Goal: Transaction & Acquisition: Purchase product/service

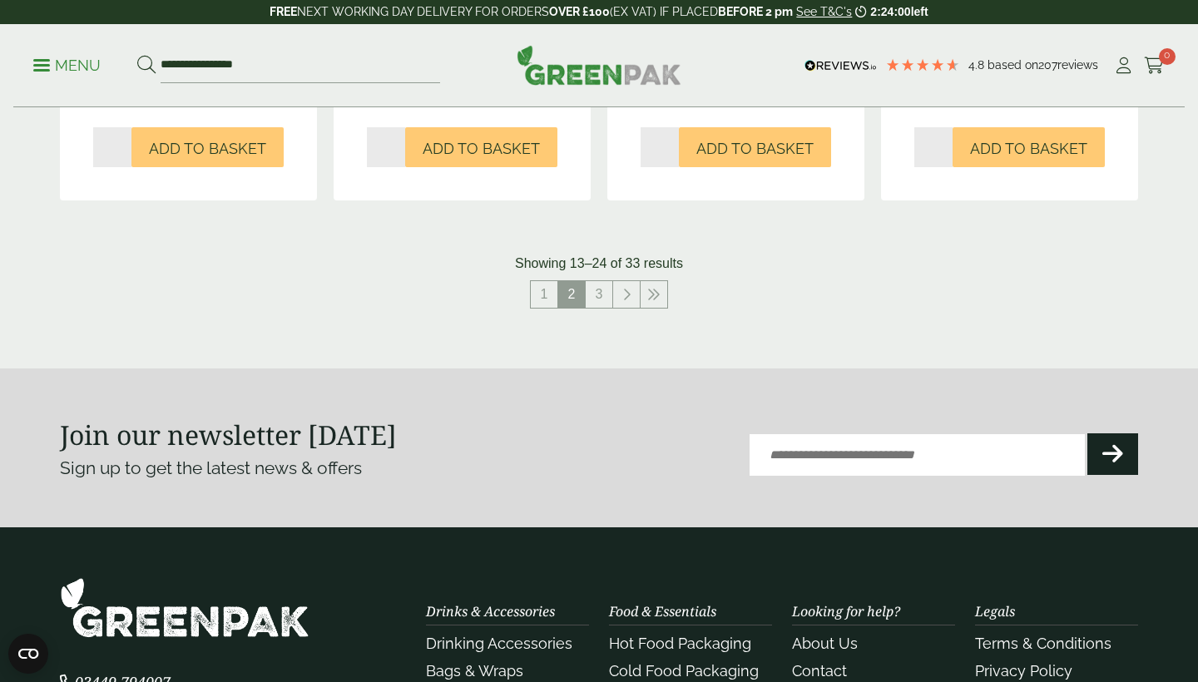
scroll to position [2042, 0]
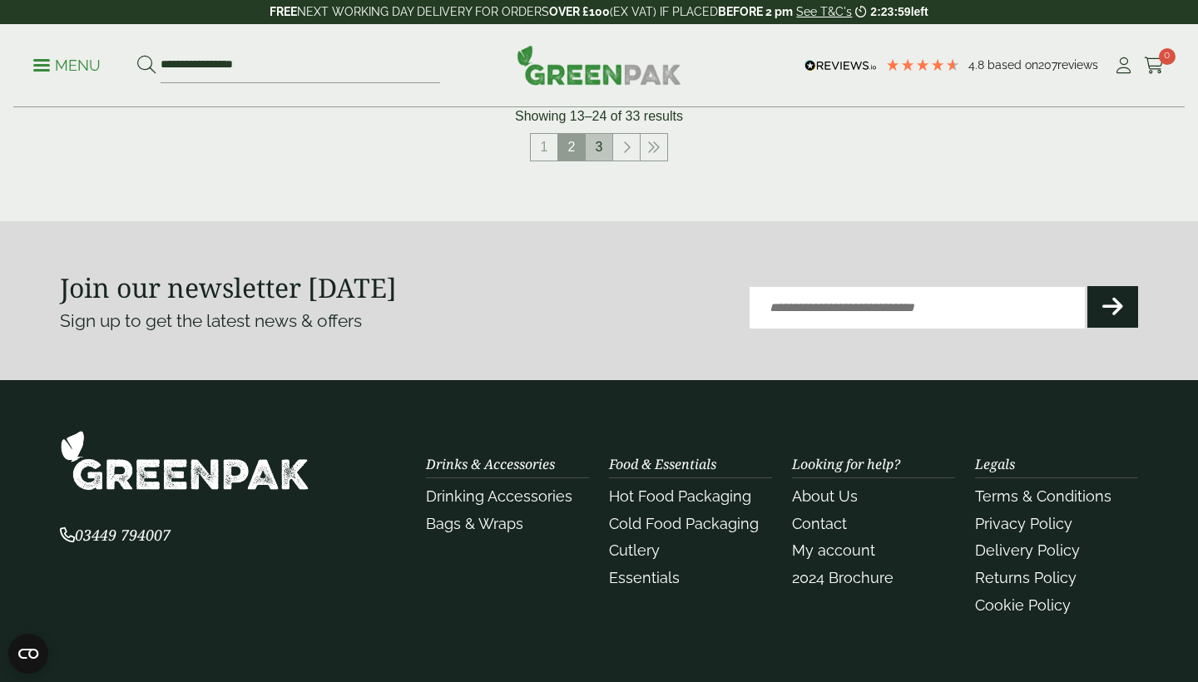
click at [596, 161] on link "3" at bounding box center [598, 147] width 27 height 27
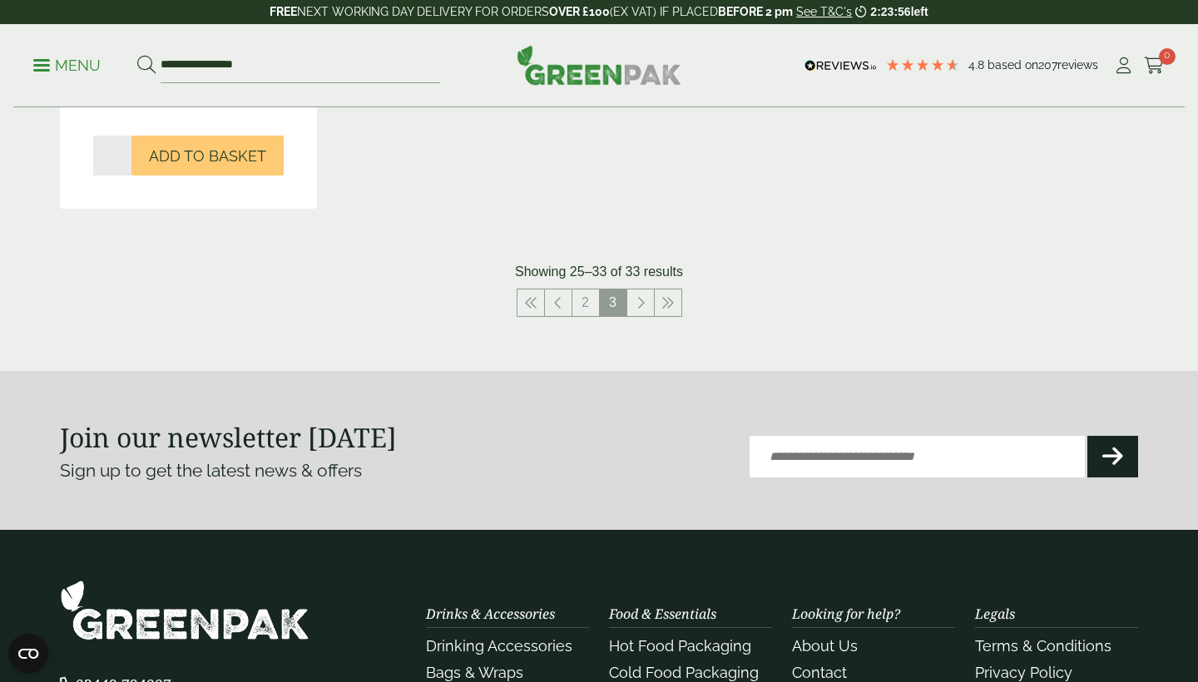
scroll to position [2047, 0]
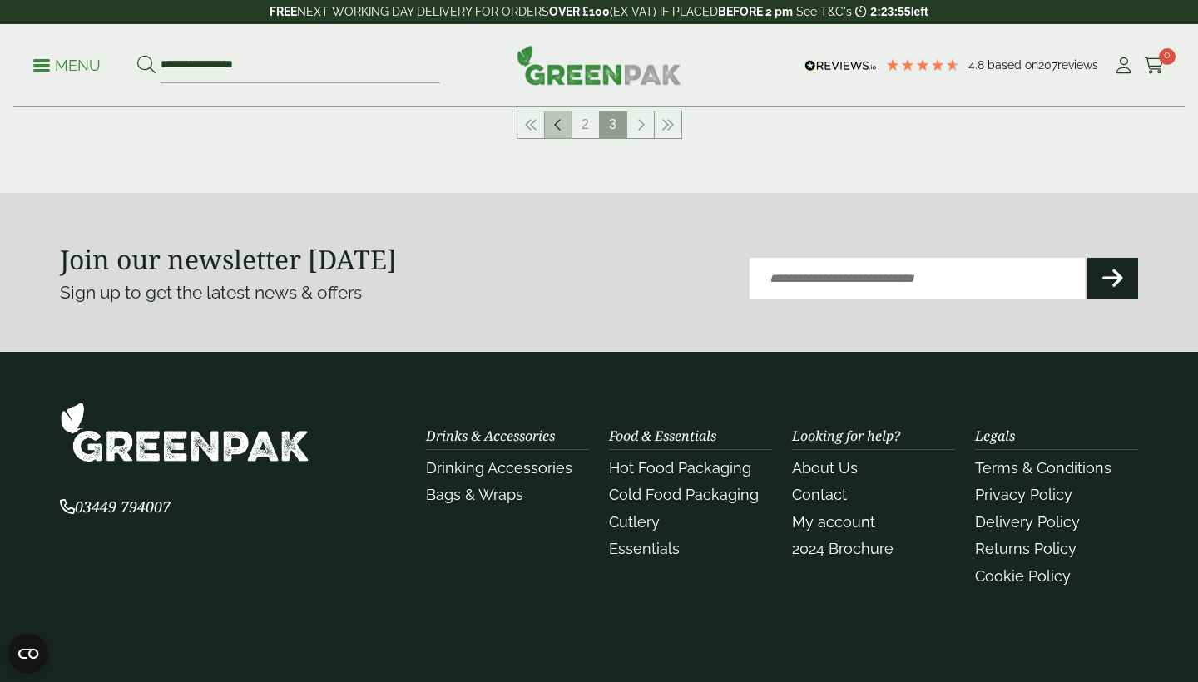
click at [562, 136] on link at bounding box center [558, 124] width 27 height 27
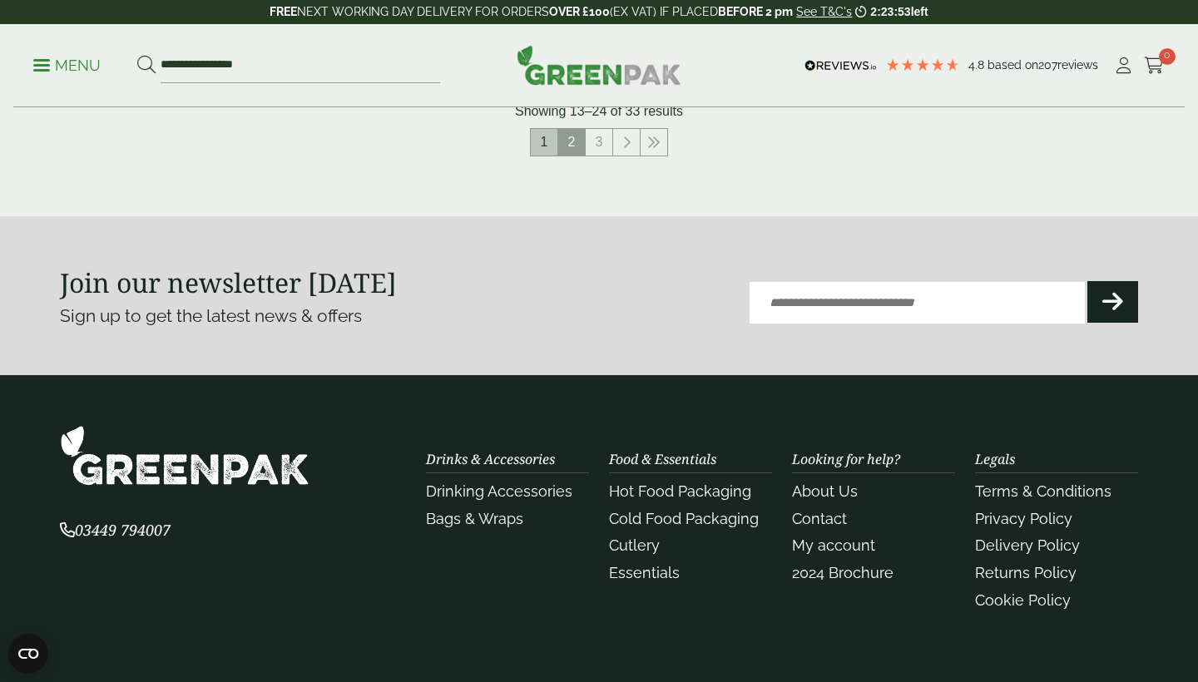
click at [546, 154] on link "1" at bounding box center [544, 142] width 27 height 27
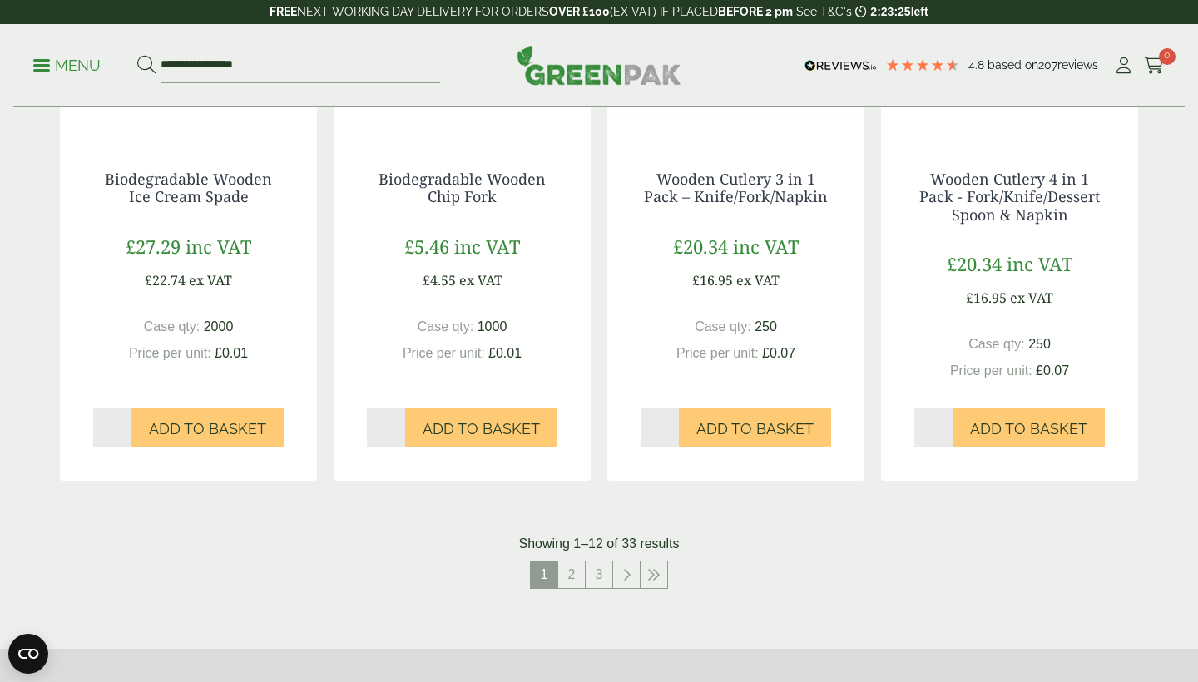
scroll to position [1633, 0]
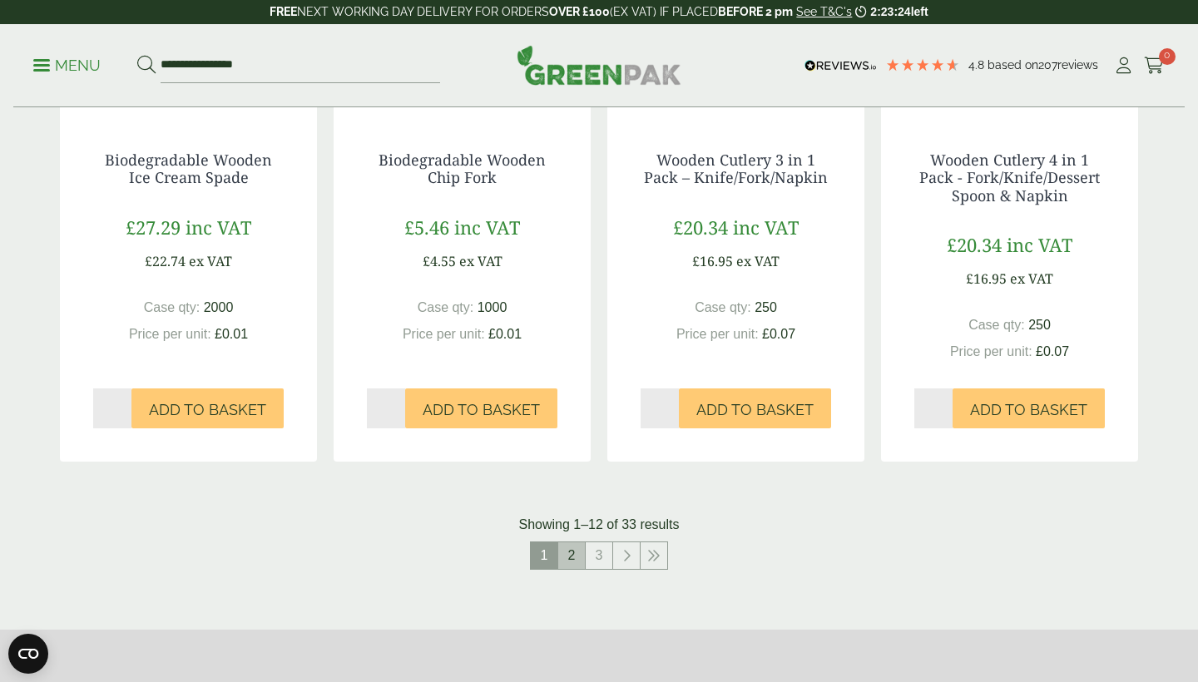
click at [566, 569] on link "2" at bounding box center [571, 555] width 27 height 27
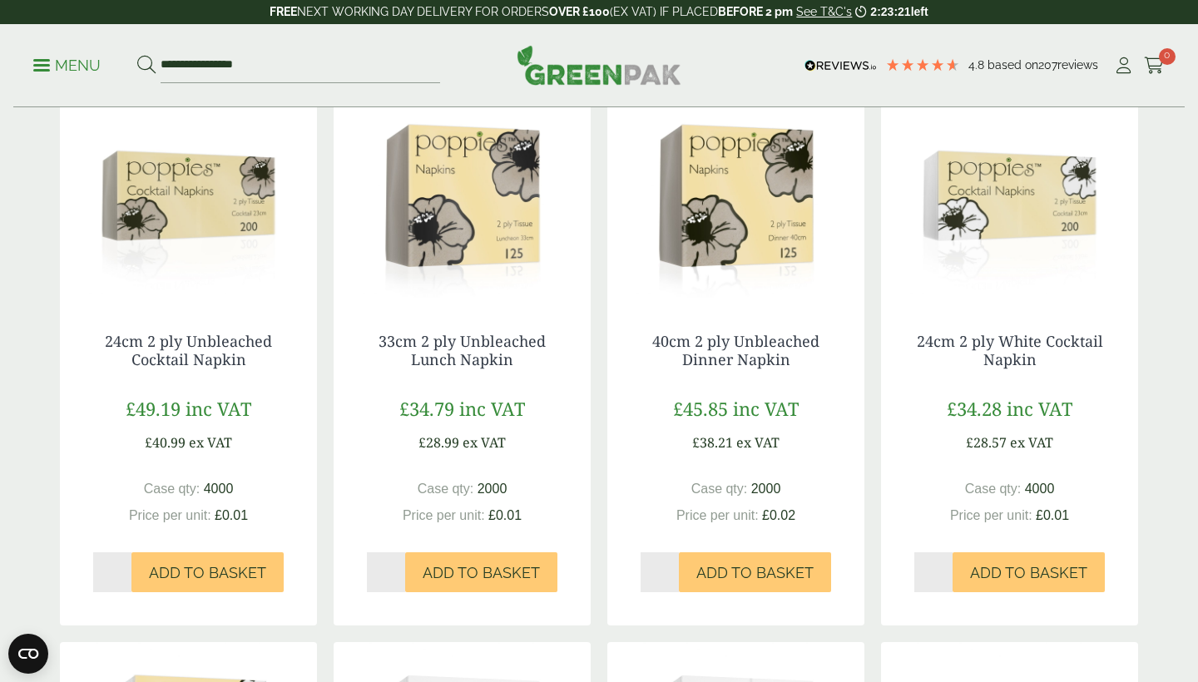
scroll to position [915, 0]
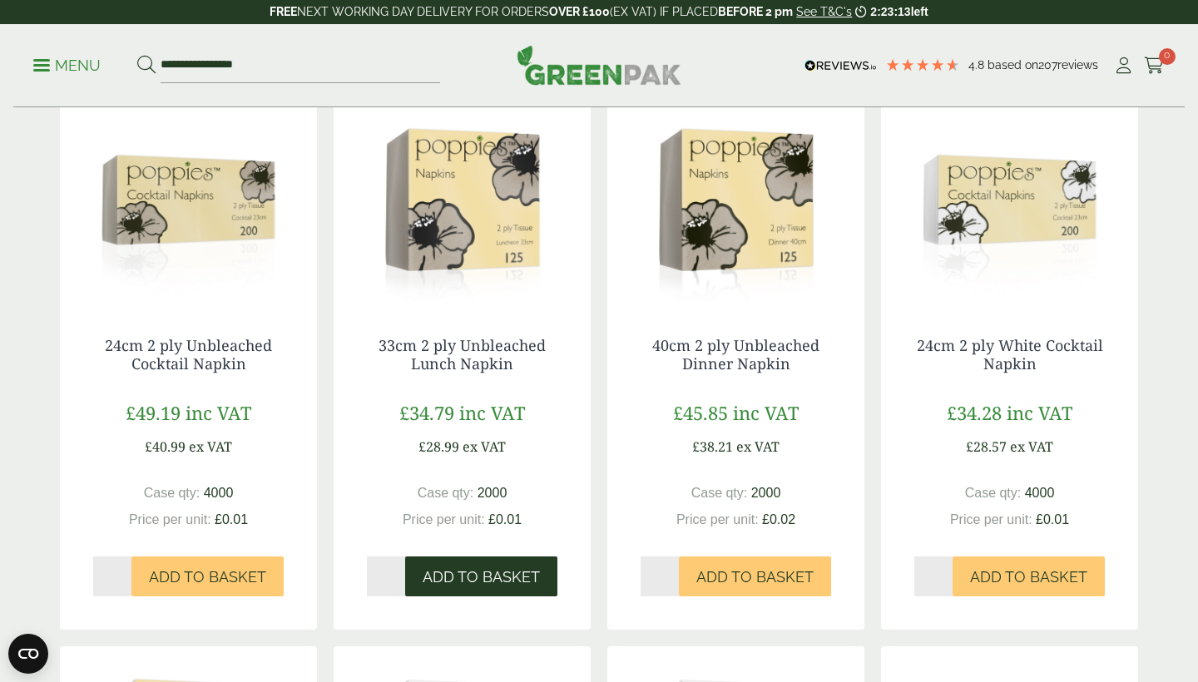
click at [466, 596] on button "Add to Basket" at bounding box center [481, 576] width 152 height 40
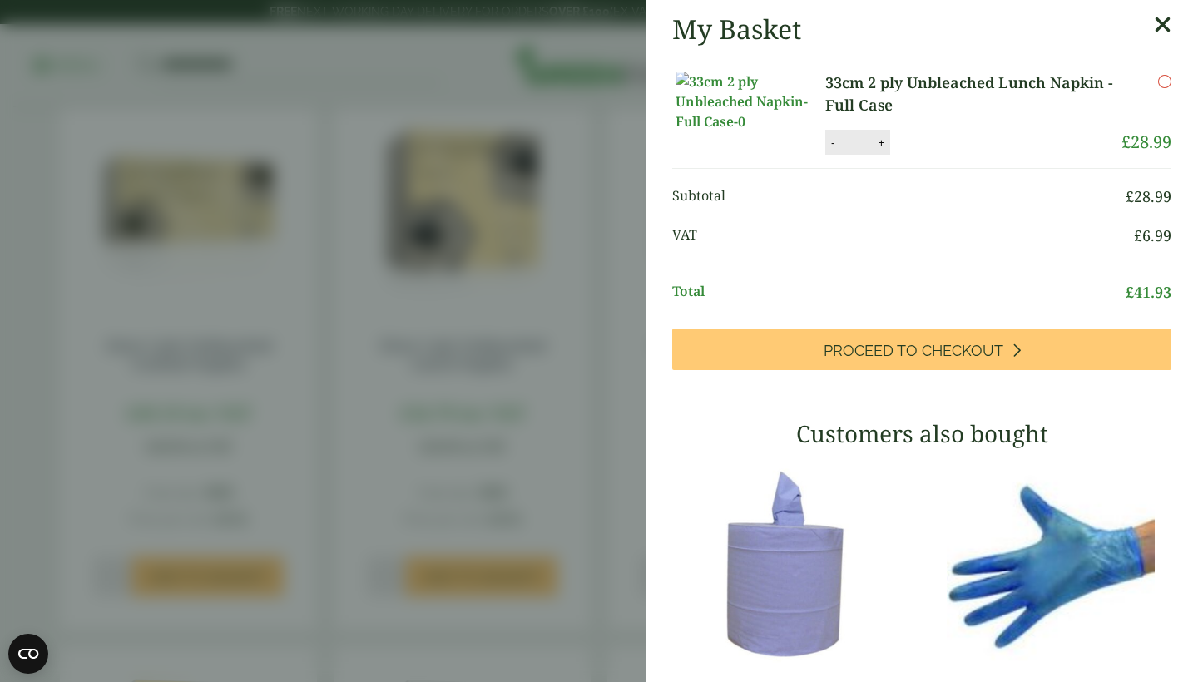
click at [1160, 18] on icon at bounding box center [1162, 24] width 17 height 23
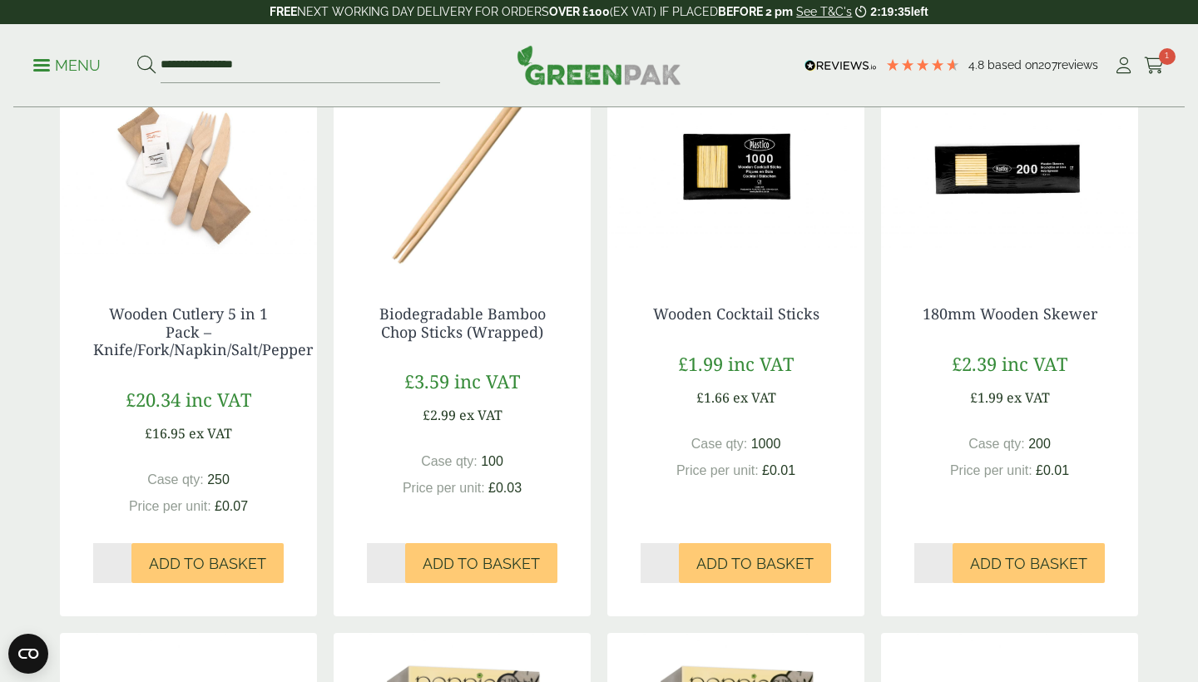
scroll to position [51, 0]
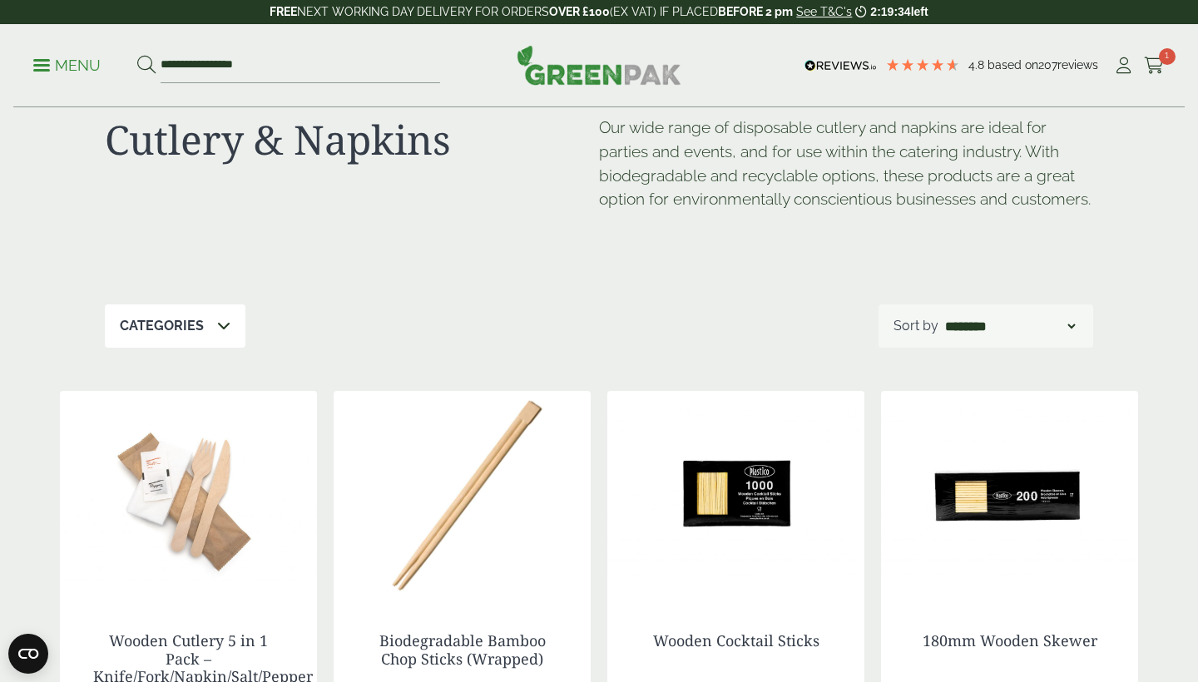
click at [48, 82] on ul "**********" at bounding box center [236, 65] width 407 height 35
click at [47, 67] on p "Menu" at bounding box center [66, 66] width 67 height 20
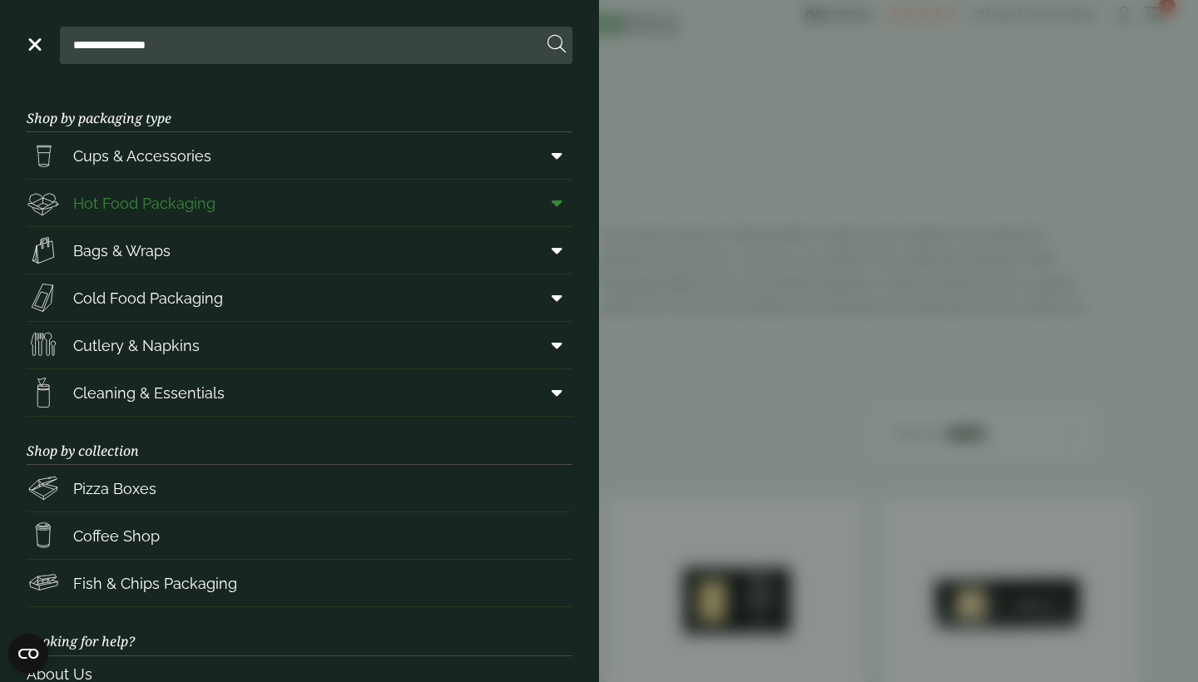
click at [549, 196] on span at bounding box center [553, 203] width 37 height 32
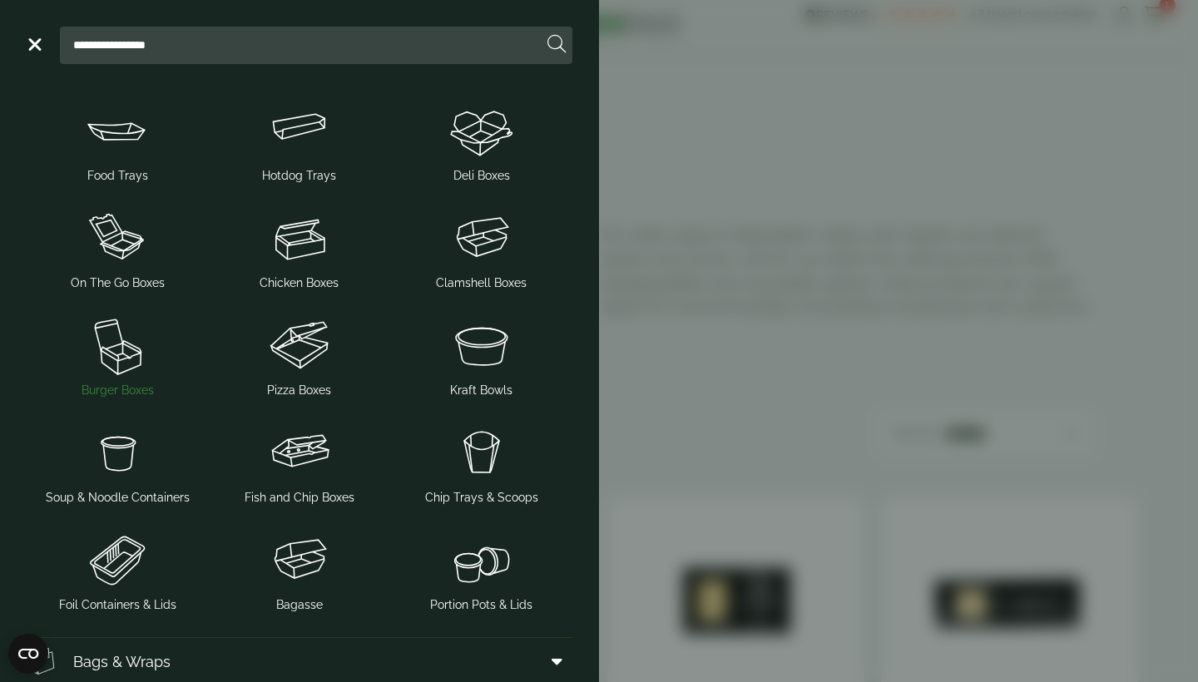
scroll to position [141, 0]
click at [311, 247] on img at bounding box center [299, 236] width 169 height 67
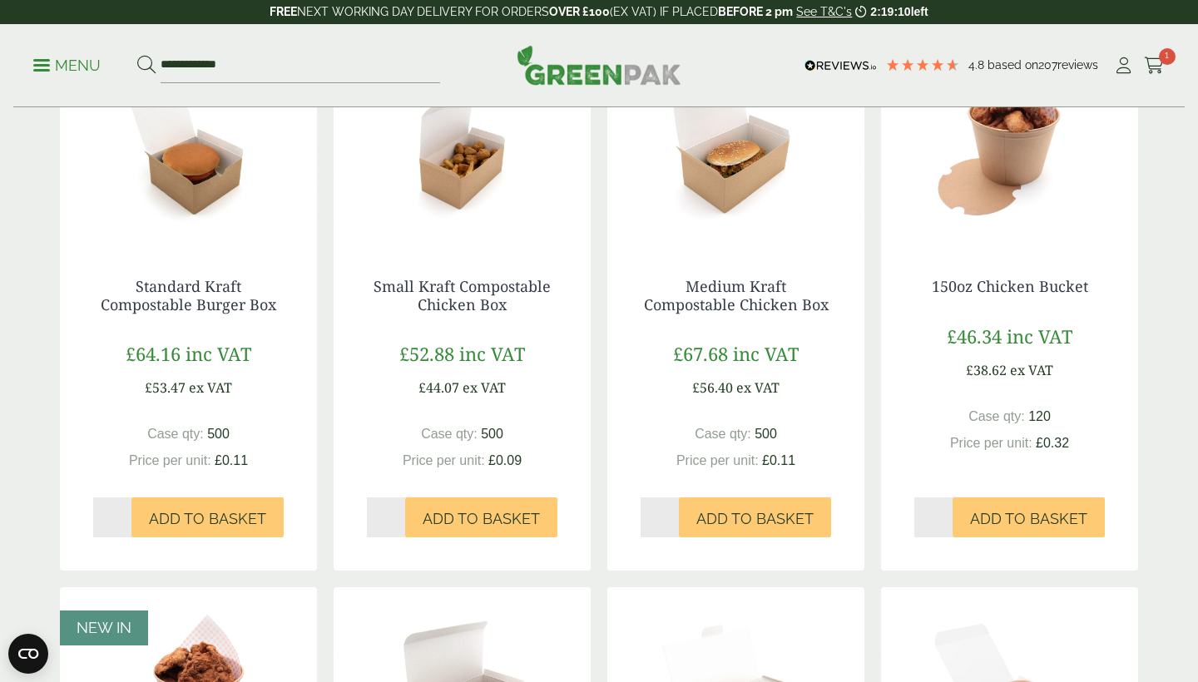
scroll to position [302, 0]
